Goal: Transaction & Acquisition: Purchase product/service

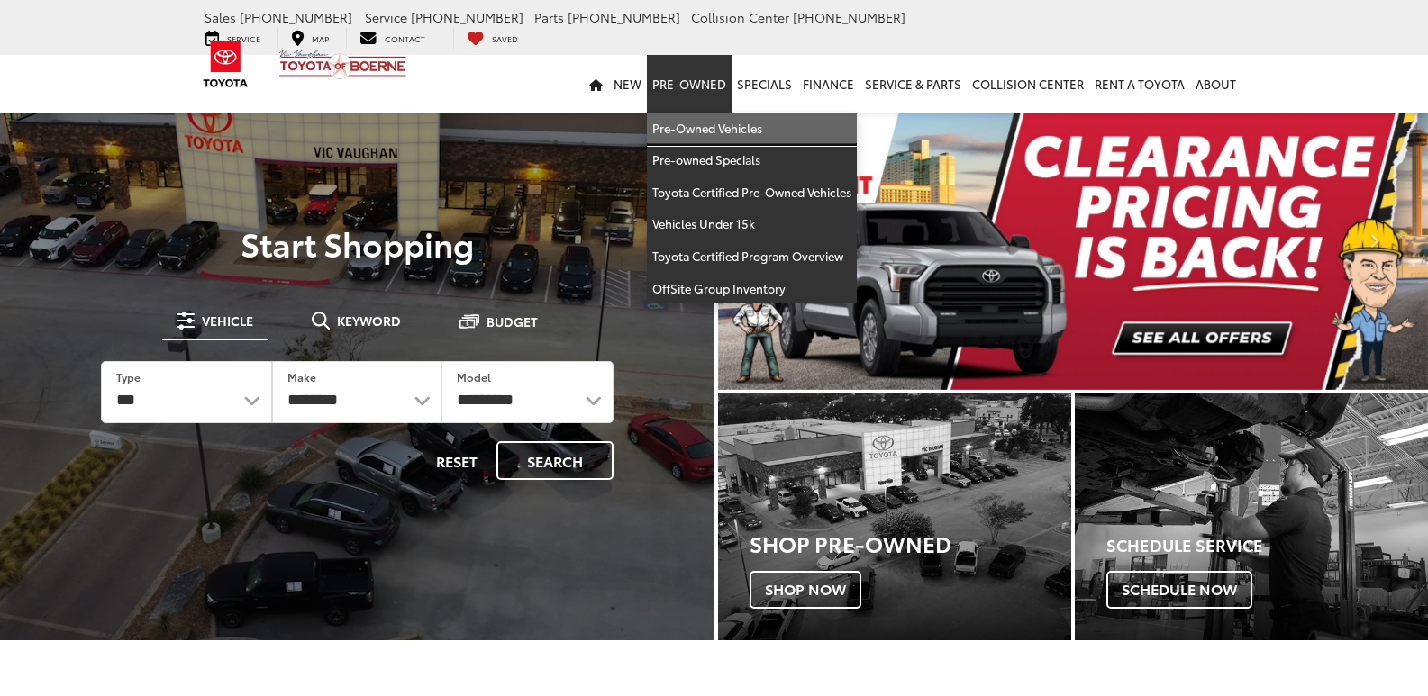
click at [696, 113] on link "Pre-Owned Vehicles" at bounding box center [752, 129] width 210 height 32
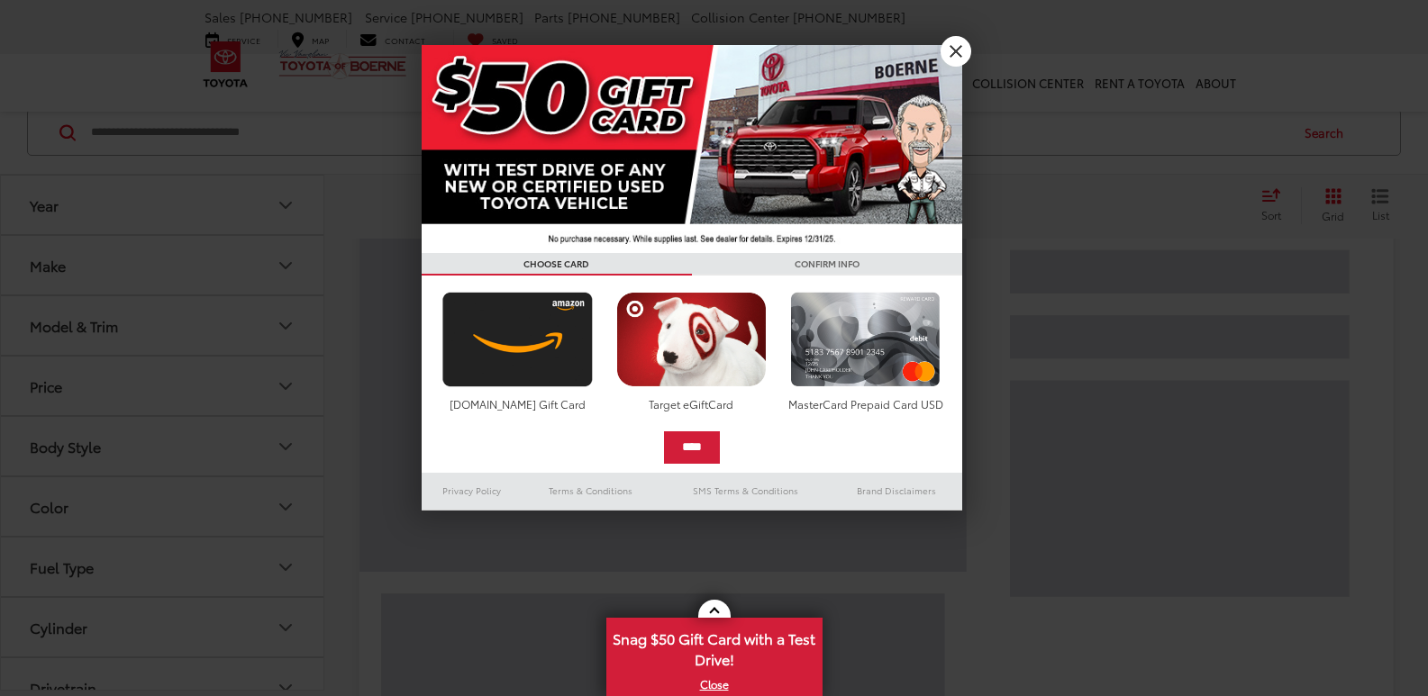
scroll to position [96, 0]
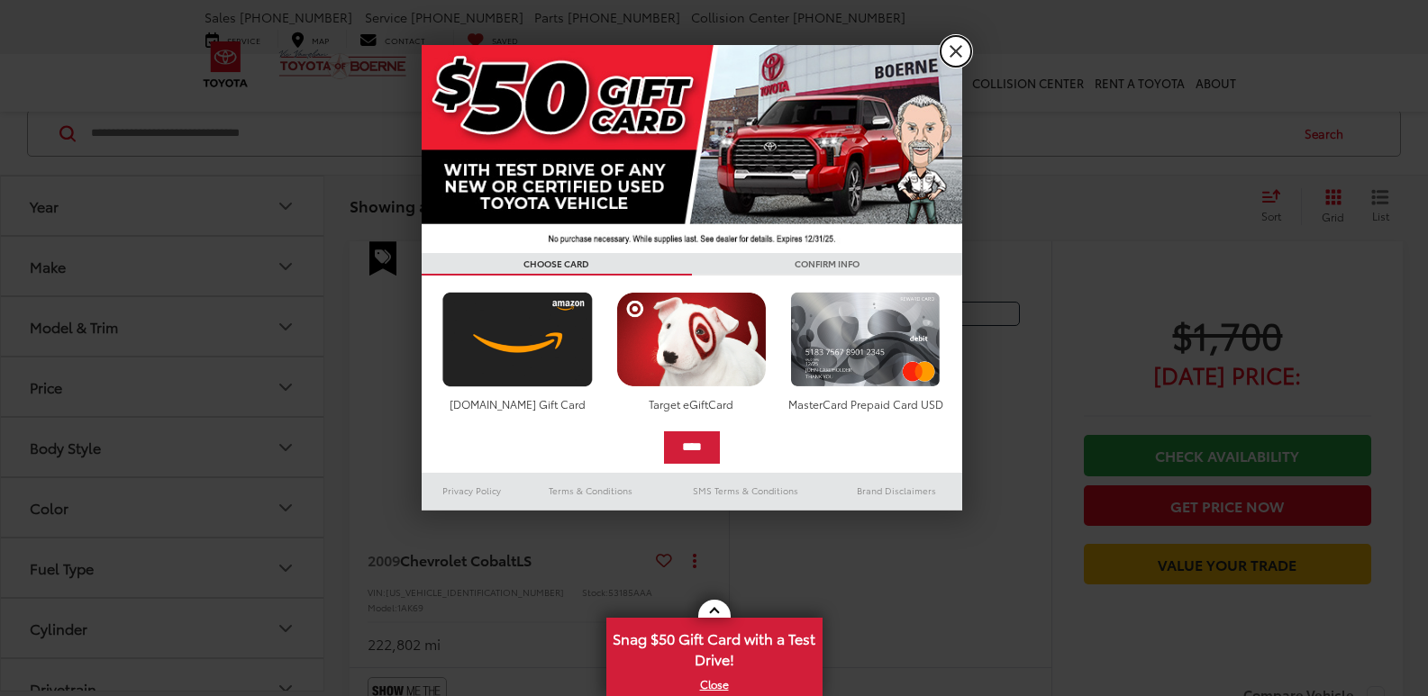
click at [953, 51] on link "X" at bounding box center [956, 51] width 31 height 31
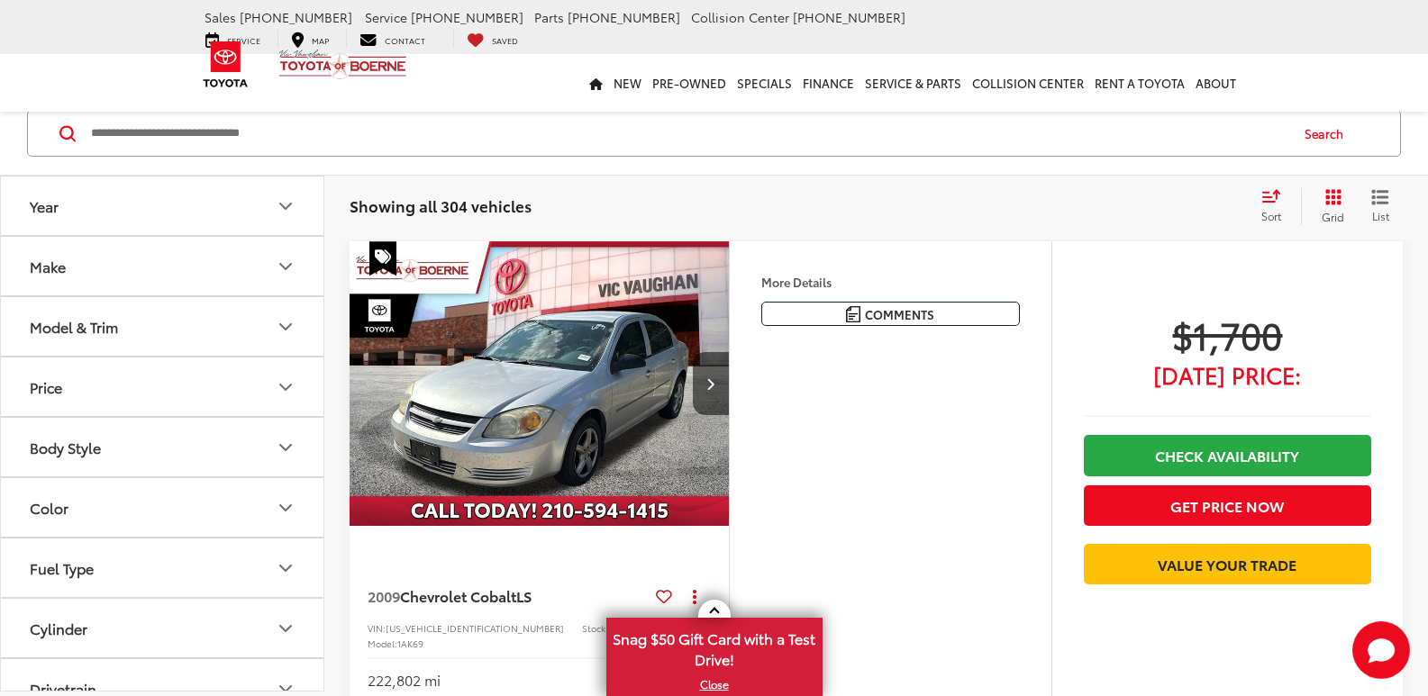
click at [224, 129] on input "Search by Make, Model, or Keyword" at bounding box center [688, 133] width 1198 height 43
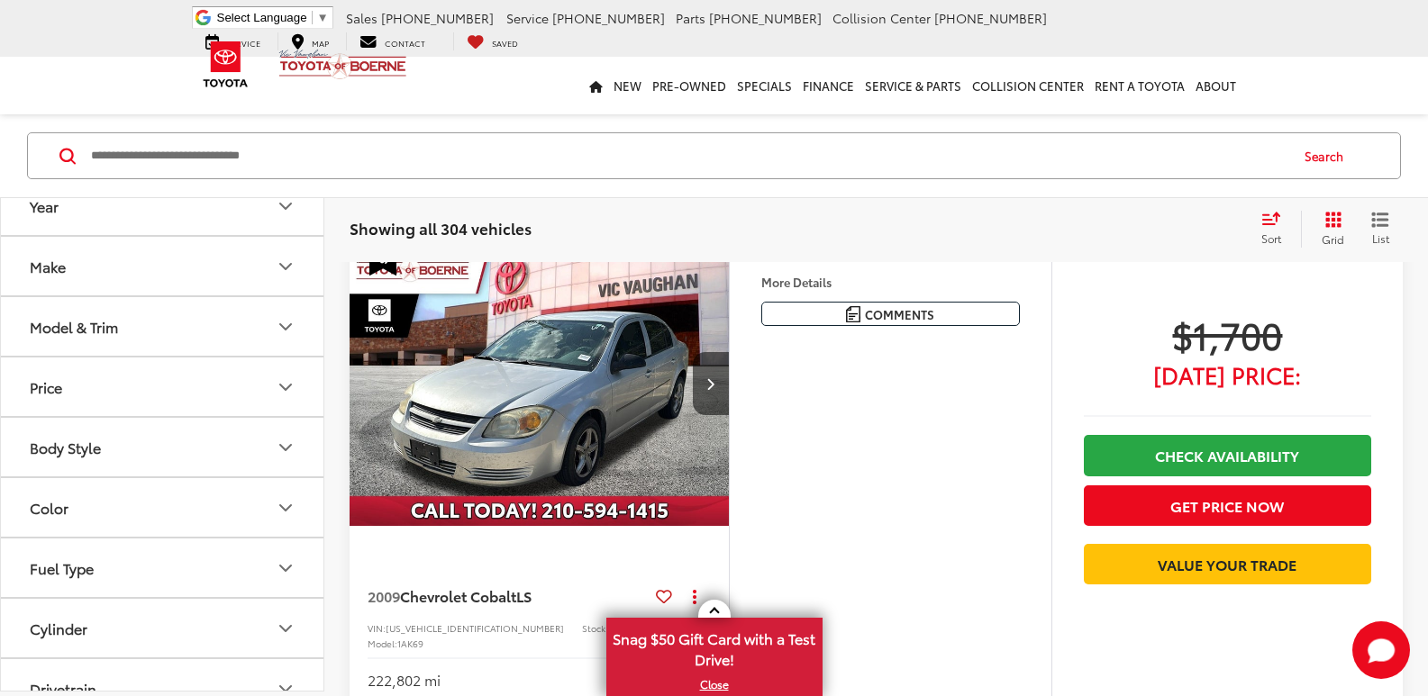
paste input "******"
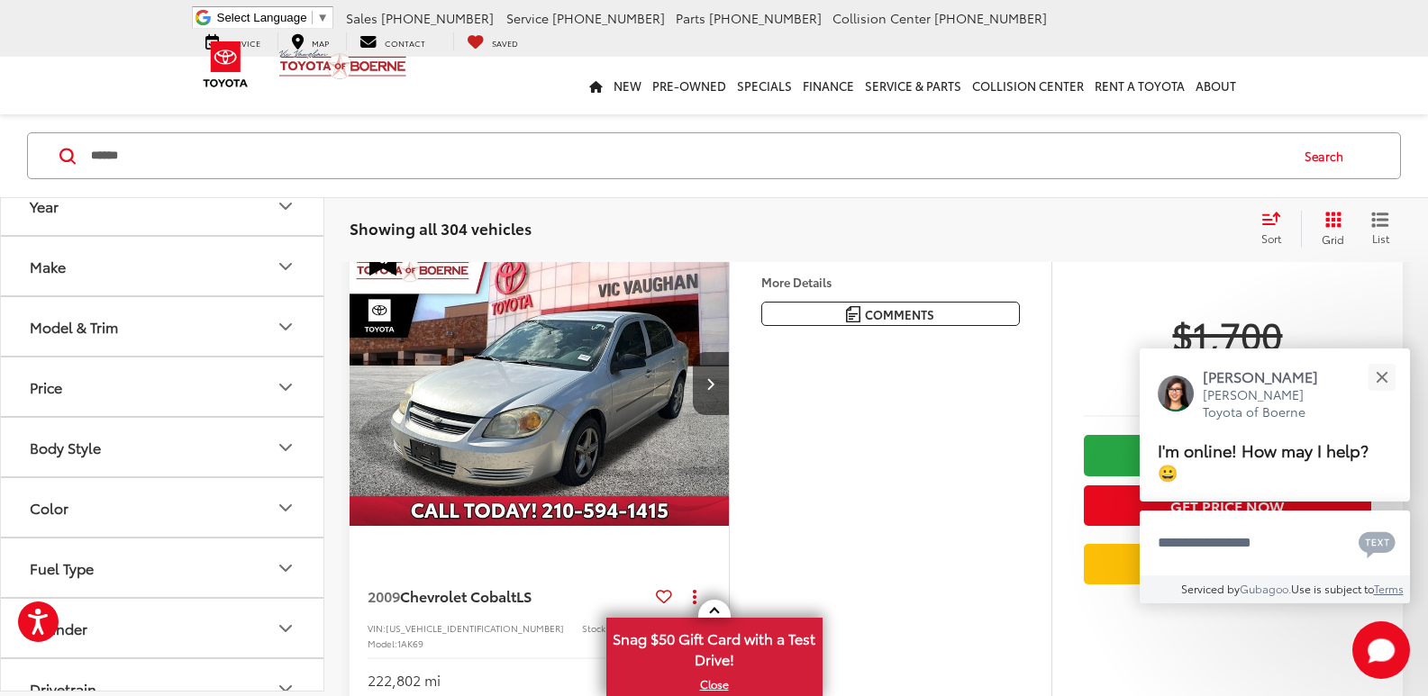
type input "******"
click at [1323, 157] on button "Search" at bounding box center [1328, 155] width 82 height 45
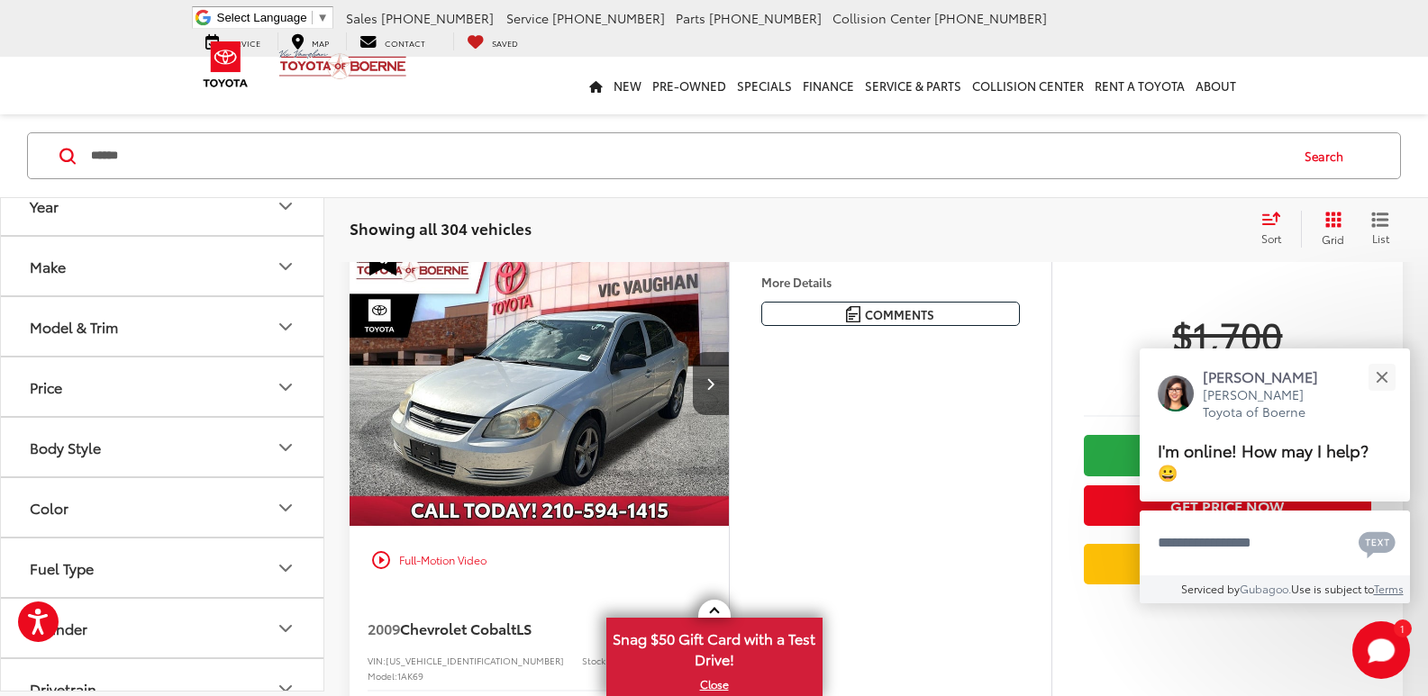
scroll to position [74, 0]
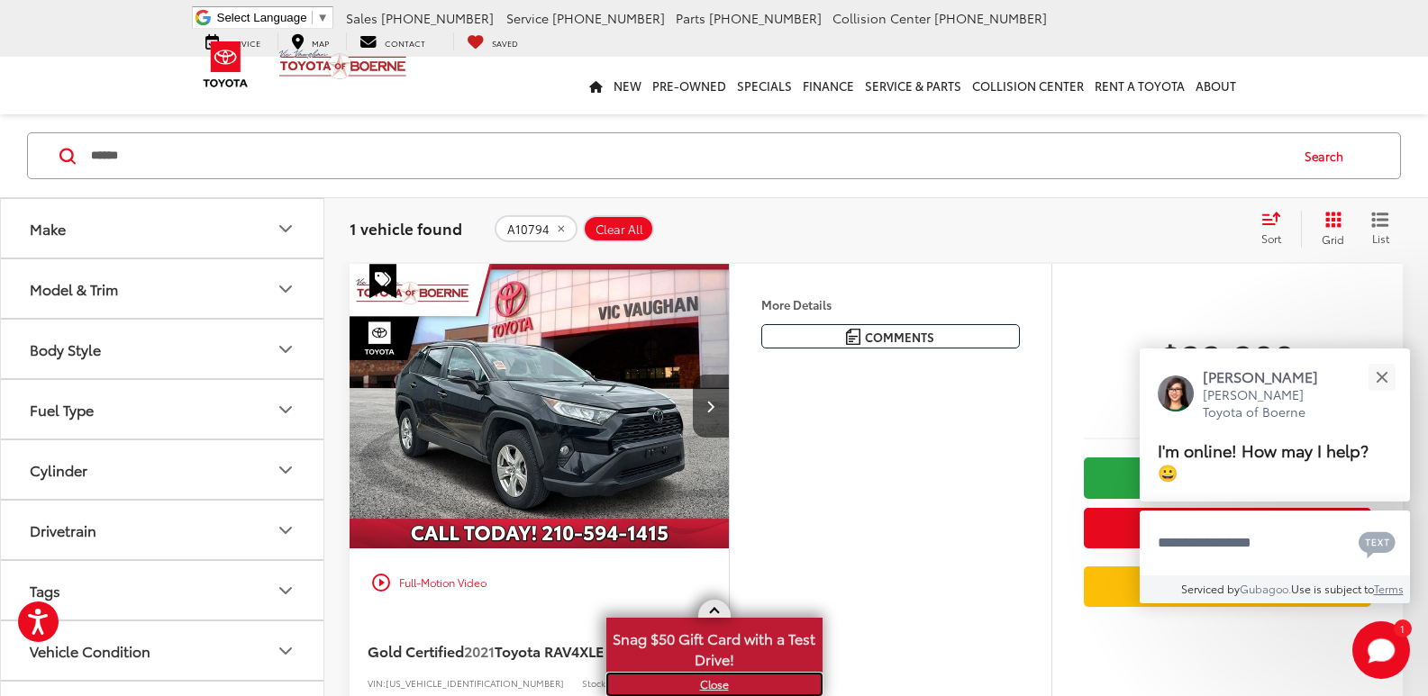
click at [724, 687] on link "X" at bounding box center [714, 685] width 213 height 20
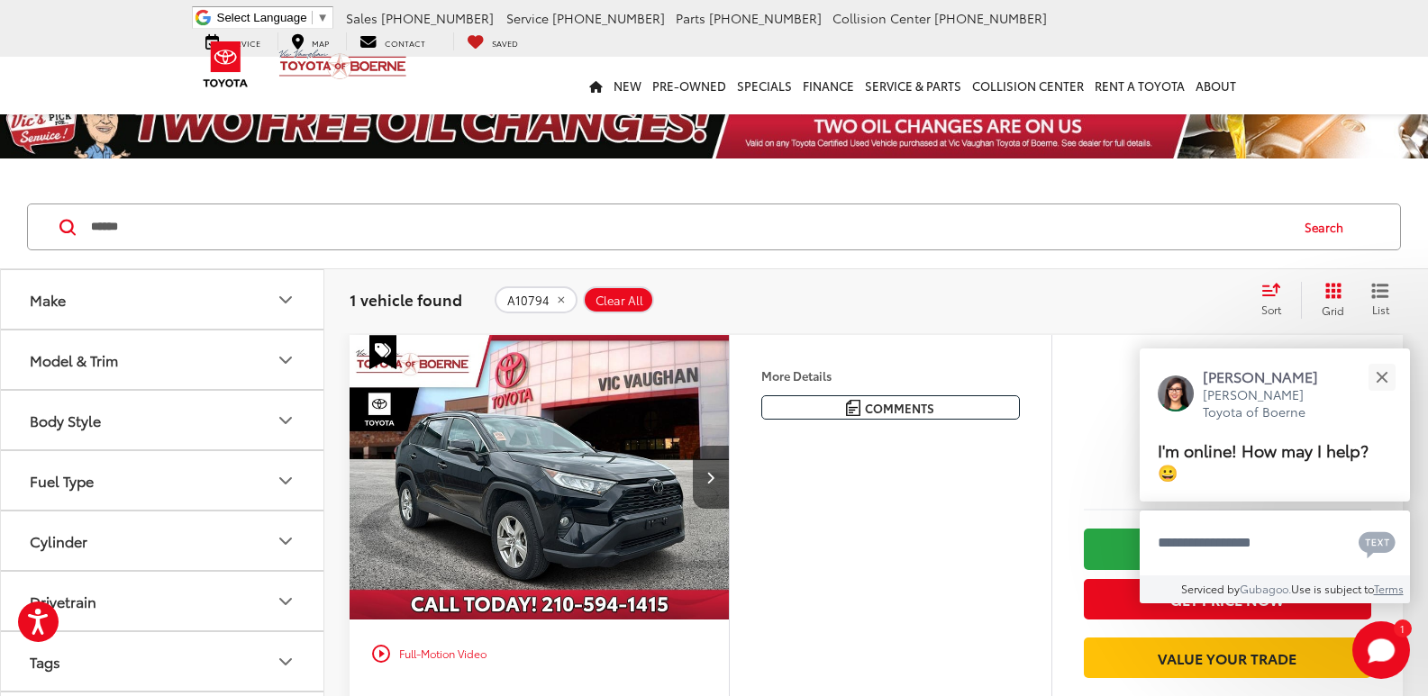
scroll to position [0, 0]
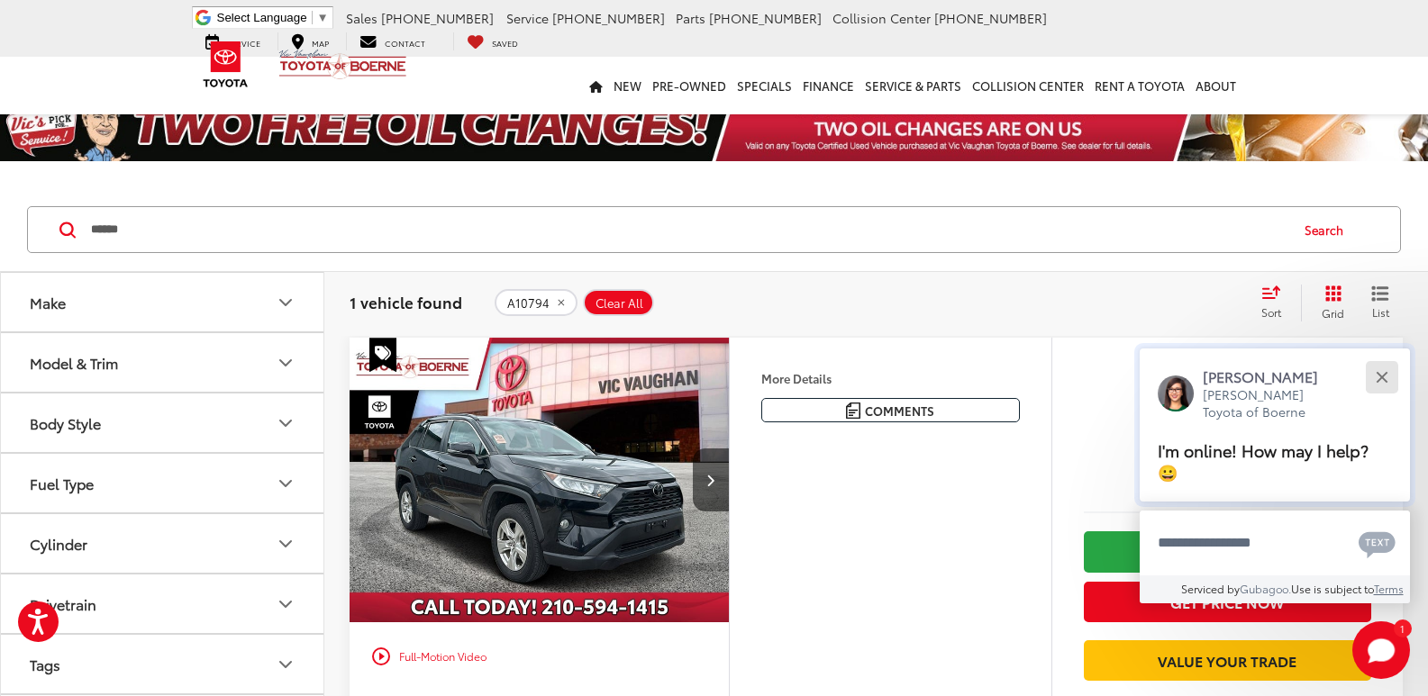
click at [1385, 374] on div "Close" at bounding box center [1382, 377] width 12 height 12
